Goal: Task Accomplishment & Management: Manage account settings

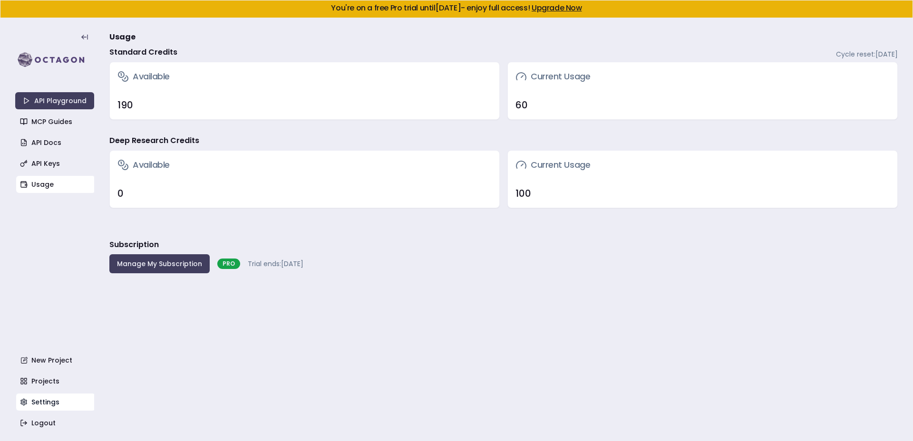
click at [62, 398] on link "Settings" at bounding box center [55, 402] width 79 height 17
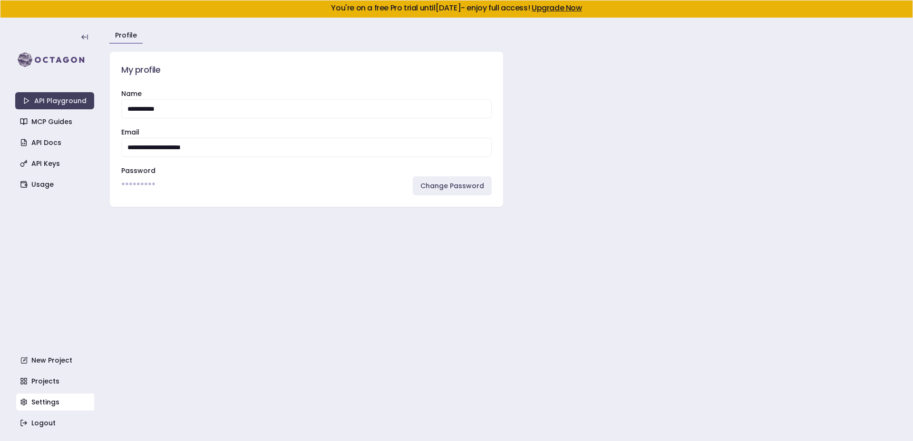
click at [71, 244] on div "API Playground MCP Guides API Docs API Keys Usage New Project Projects Settings…" at bounding box center [54, 230] width 79 height 404
click at [67, 190] on link "Usage" at bounding box center [55, 184] width 79 height 17
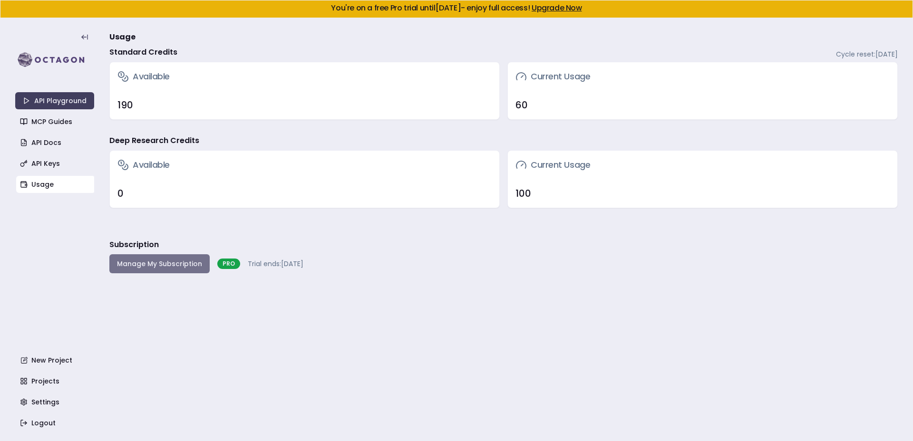
click at [166, 264] on button "Manage My Subscription" at bounding box center [159, 263] width 100 height 19
